Goal: Navigation & Orientation: Find specific page/section

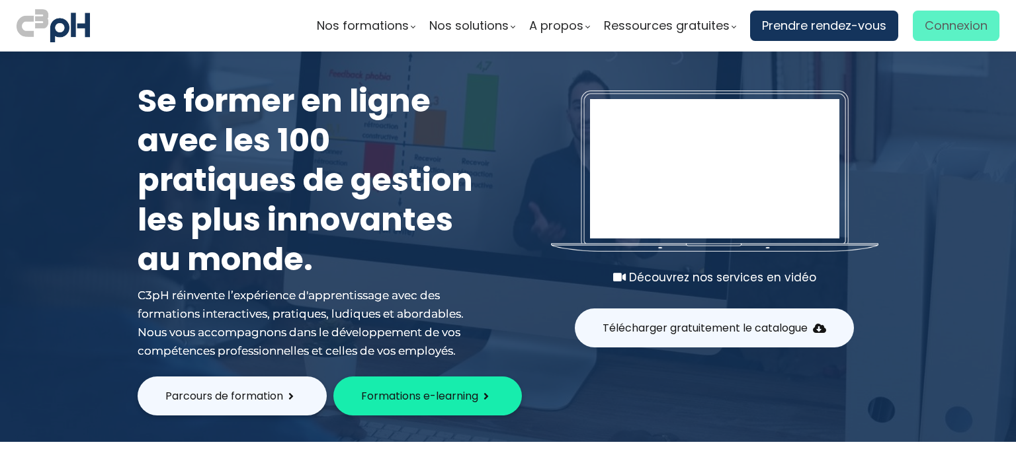
click at [943, 20] on span "Connexion" at bounding box center [955, 26] width 63 height 20
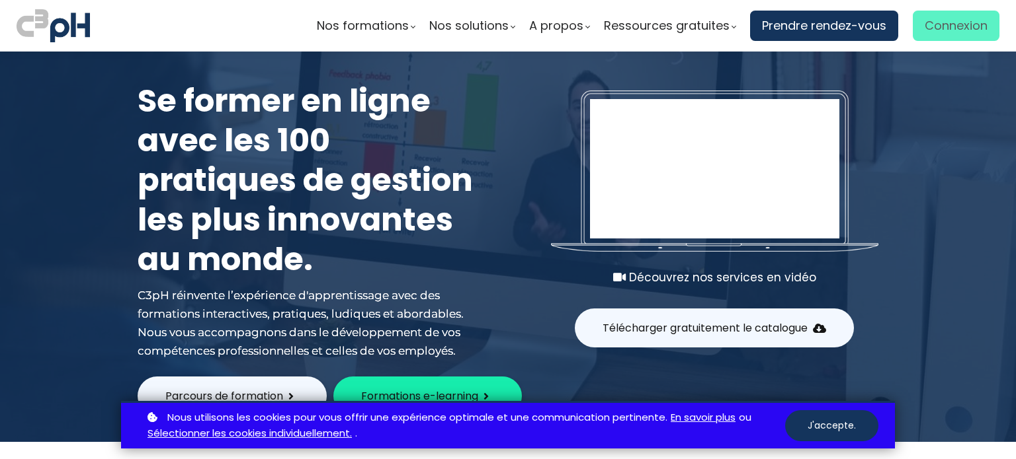
click at [965, 34] on span "Connexion" at bounding box center [955, 26] width 63 height 20
click at [304, 430] on link "Sélectionner les cookies individuellement." at bounding box center [249, 434] width 204 height 17
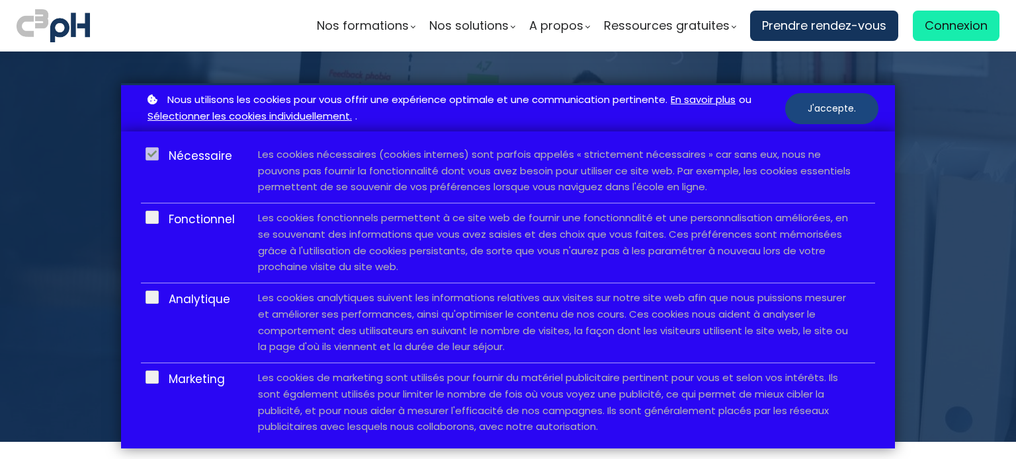
click at [822, 106] on button "J'accepte." at bounding box center [831, 108] width 93 height 31
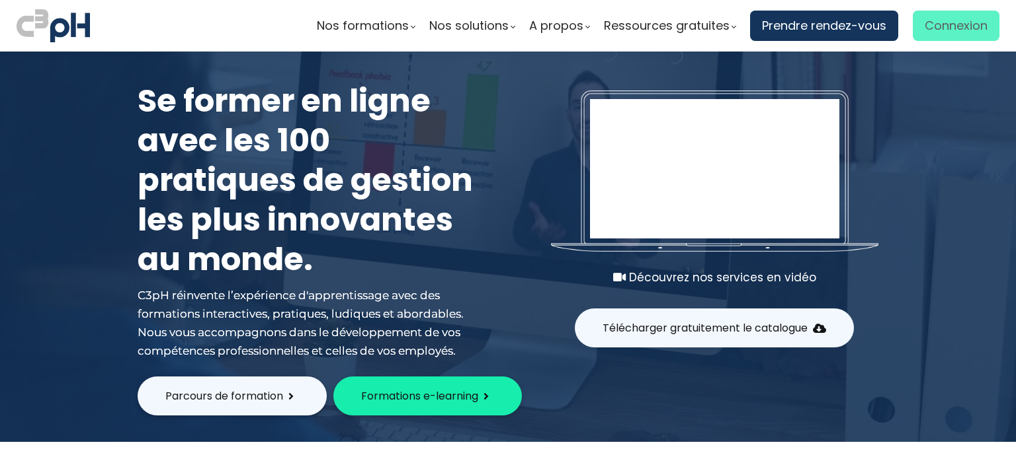
click at [959, 36] on link "Connexion" at bounding box center [955, 26] width 87 height 30
